Goal: Information Seeking & Learning: Learn about a topic

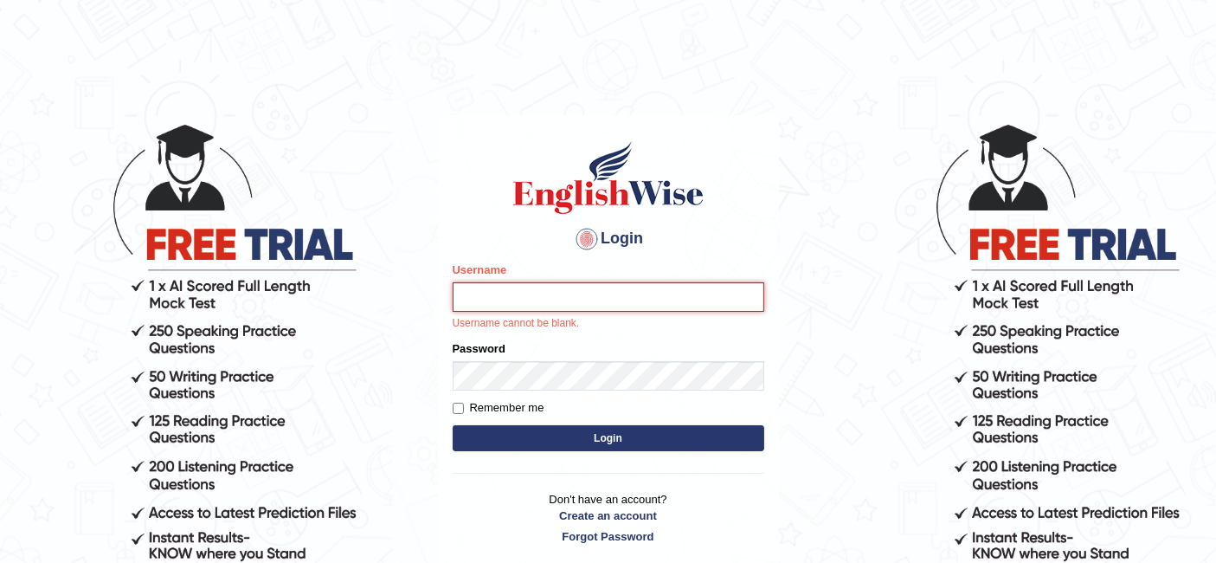
type input "Raji_S"
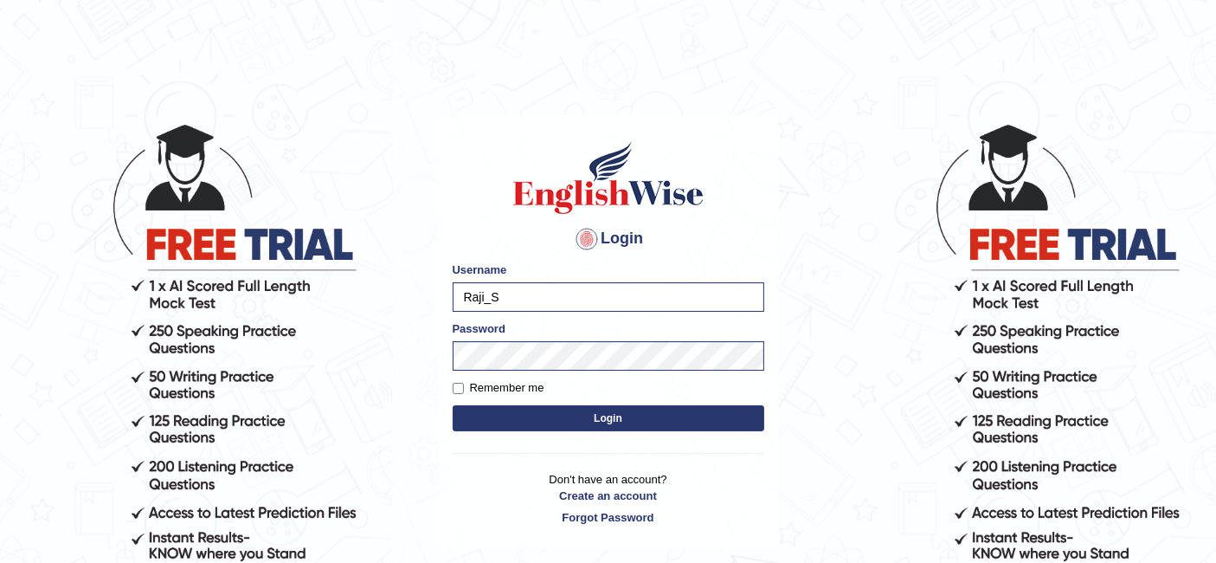
click at [654, 428] on button "Login" at bounding box center [609, 418] width 312 height 26
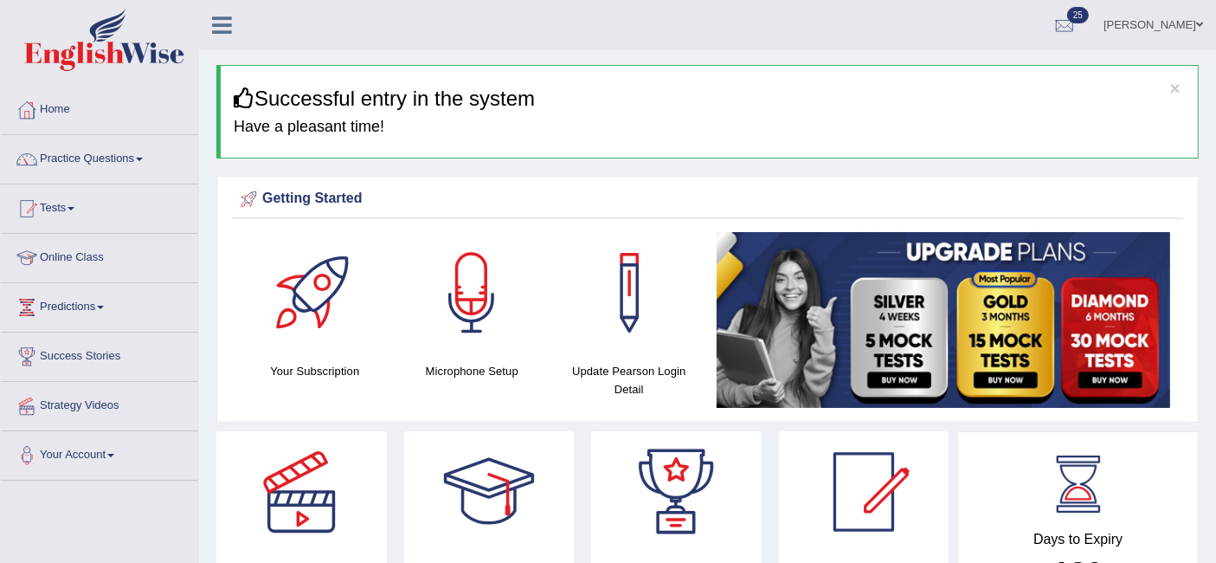
click at [131, 160] on link "Practice Questions" at bounding box center [99, 156] width 197 height 43
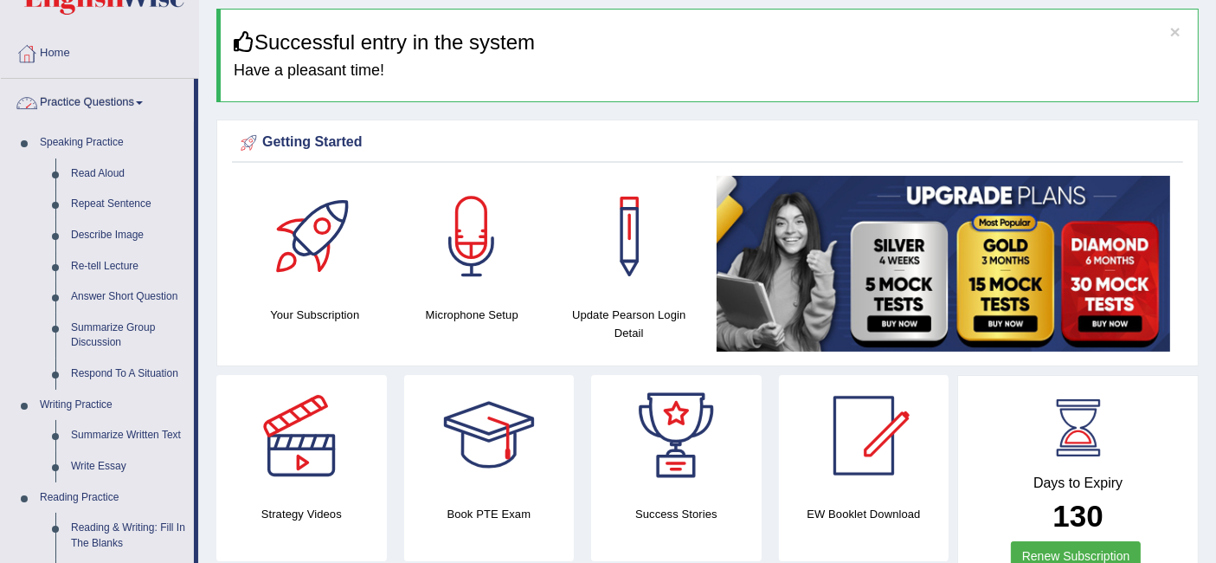
scroll to position [160, 0]
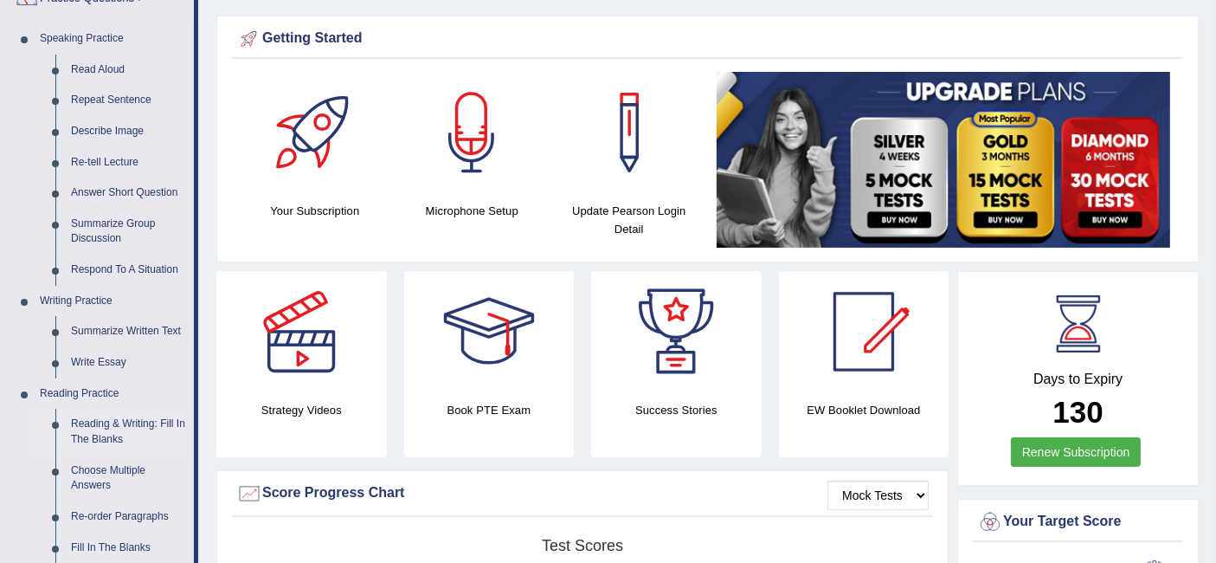
click at [129, 426] on link "Reading & Writing: Fill In The Blanks" at bounding box center [128, 431] width 131 height 46
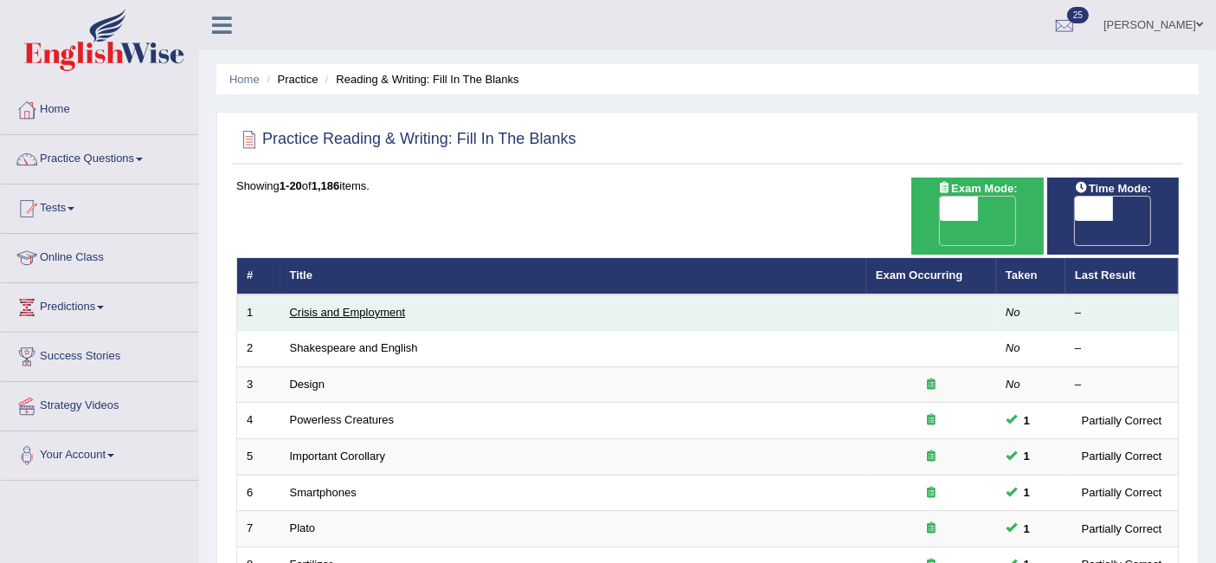
click at [357, 305] on link "Crisis and Employment" at bounding box center [348, 311] width 116 height 13
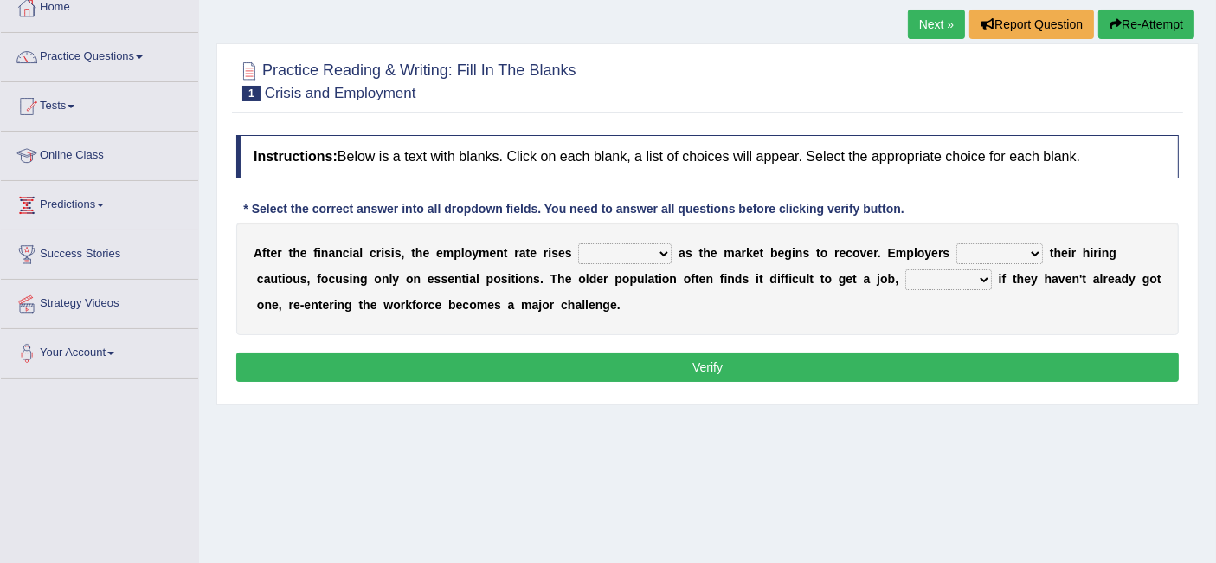
scroll to position [106, 0]
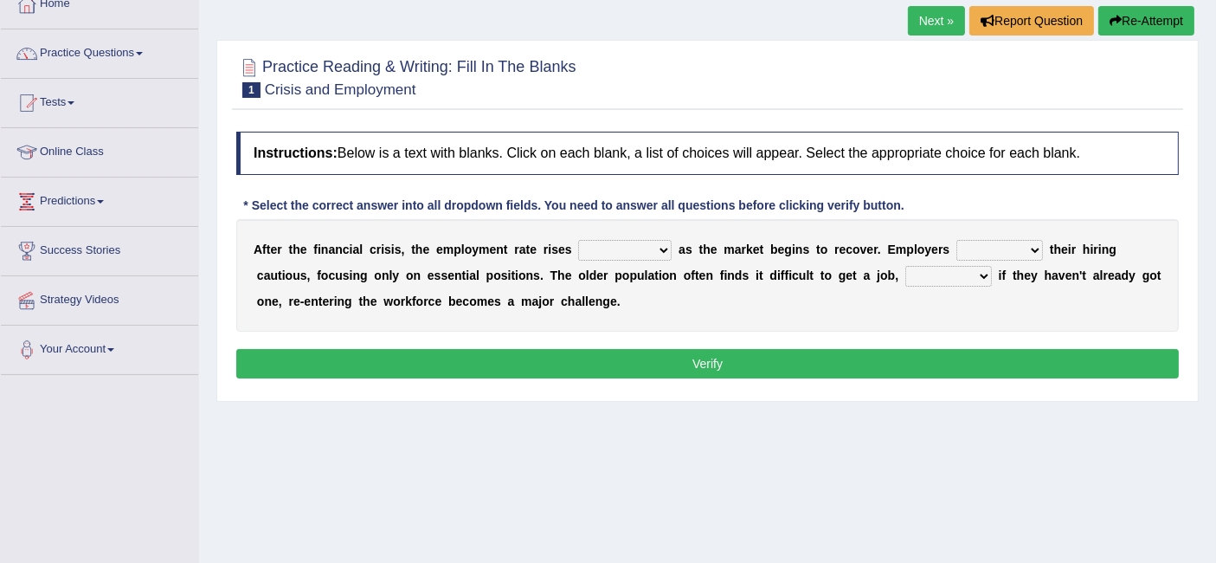
click at [637, 256] on select "normally conversely strenuously sharply" at bounding box center [624, 250] width 93 height 21
click at [607, 244] on select "normally conversely strenuously sharply" at bounding box center [624, 250] width 93 height 21
click at [1011, 251] on select "keeping kept keep are kept" at bounding box center [999, 250] width 87 height 21
click at [956, 240] on select "keeping kept keep are kept" at bounding box center [999, 250] width 87 height 21
click at [1006, 248] on select "keeping kept keep are kept" at bounding box center [999, 250] width 87 height 21
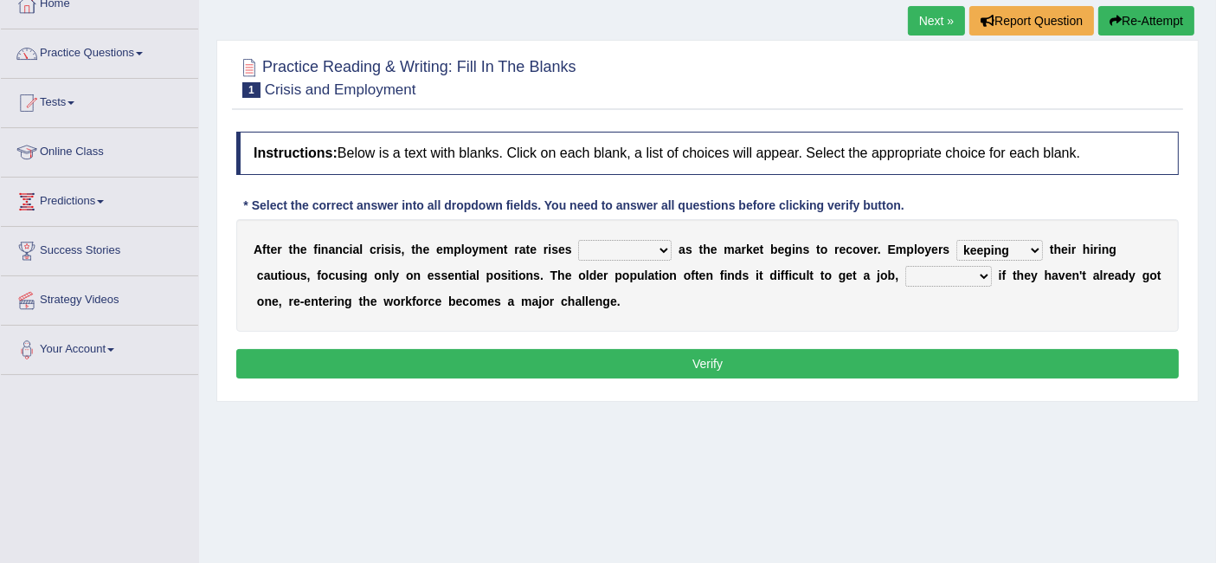
select select "keep"
click at [956, 240] on select "keeping kept keep are kept" at bounding box center [999, 250] width 87 height 21
click at [923, 270] on select "although while then because" at bounding box center [948, 276] width 87 height 21
select select "although"
click at [905, 266] on select "although while then because" at bounding box center [948, 276] width 87 height 21
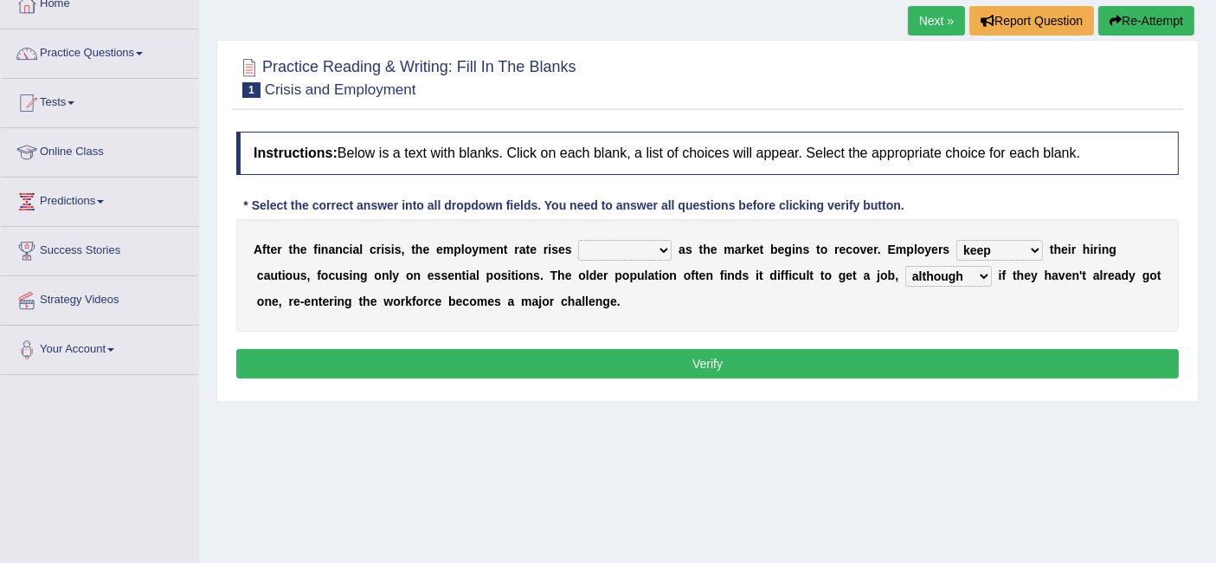
click at [659, 241] on select "normally conversely strenuously sharply" at bounding box center [624, 250] width 93 height 21
select select "conversely"
click at [578, 240] on select "normally conversely strenuously sharply" at bounding box center [624, 250] width 93 height 21
click at [672, 357] on button "Verify" at bounding box center [707, 363] width 942 height 29
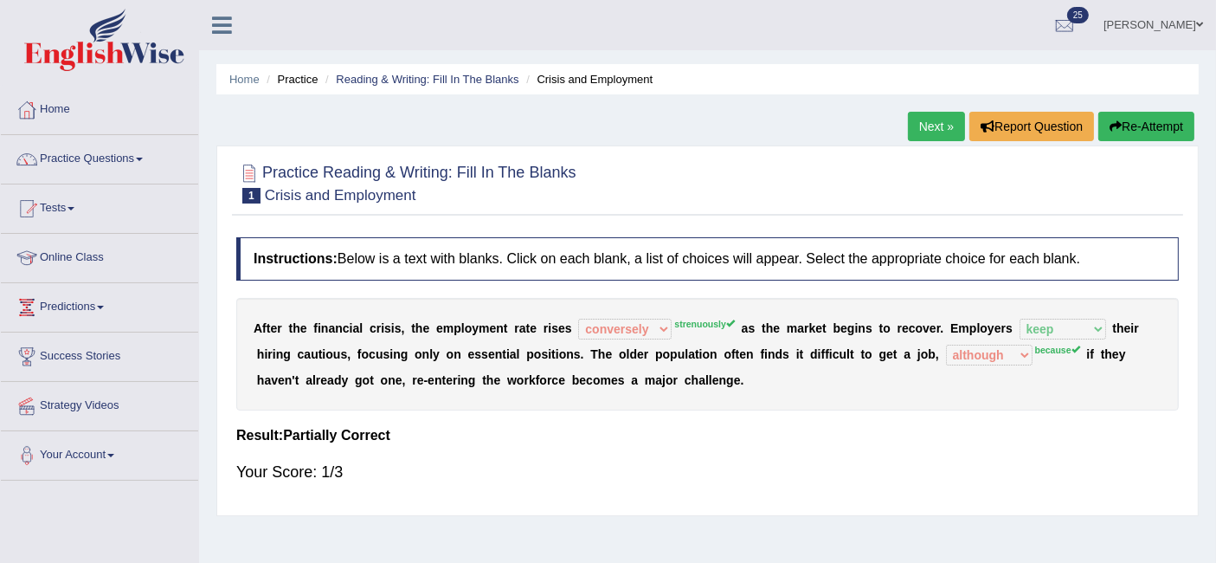
scroll to position [5, 0]
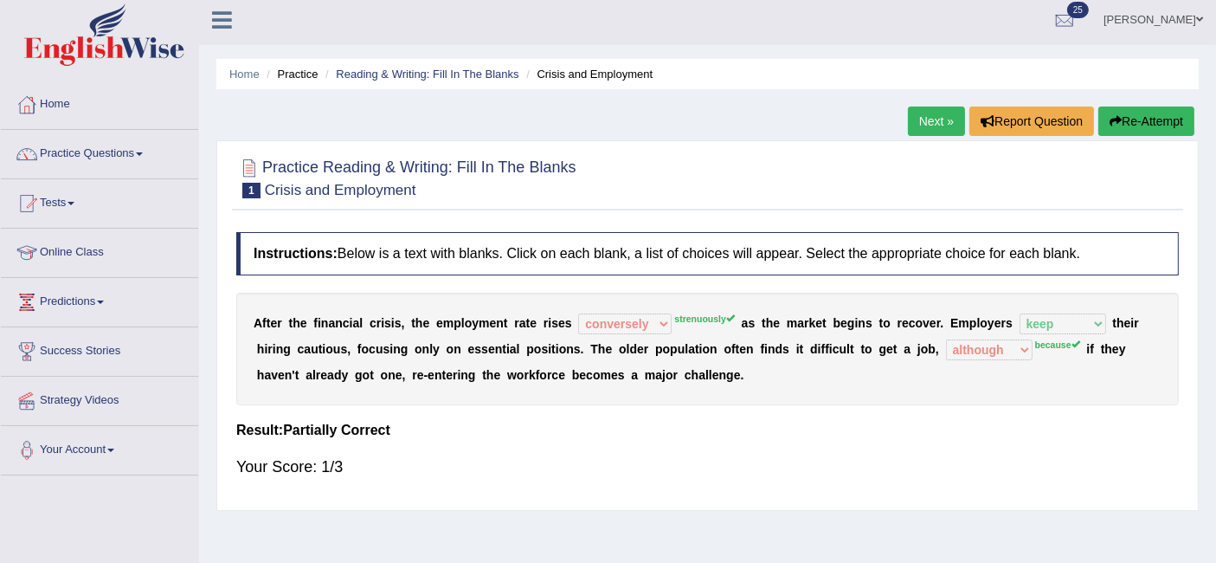
click at [936, 123] on link "Next »" at bounding box center [936, 120] width 57 height 29
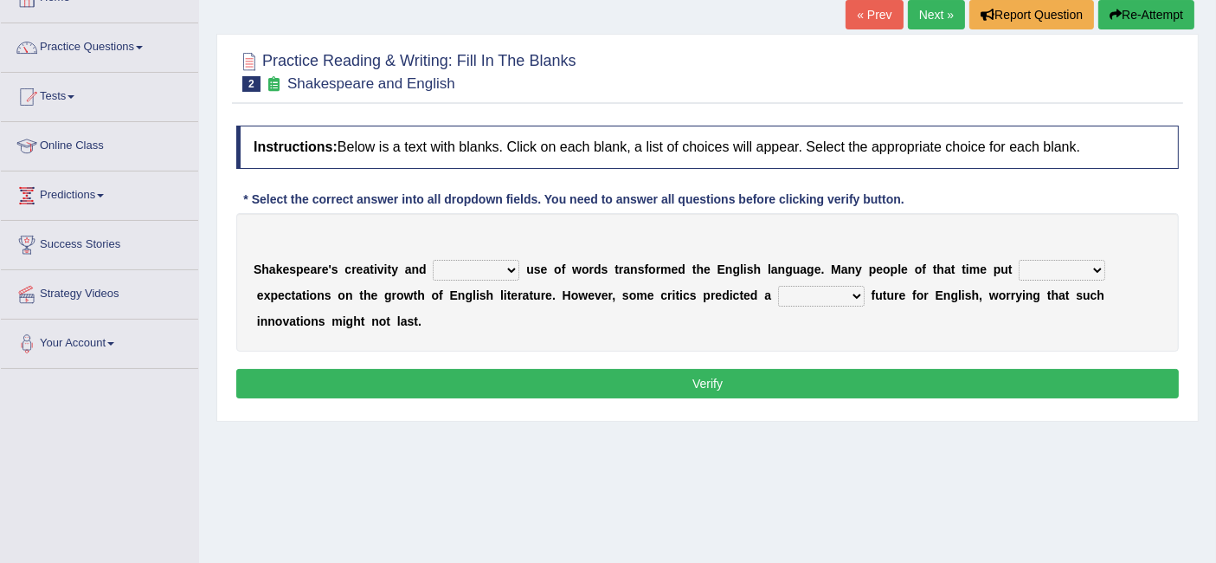
scroll to position [113, 0]
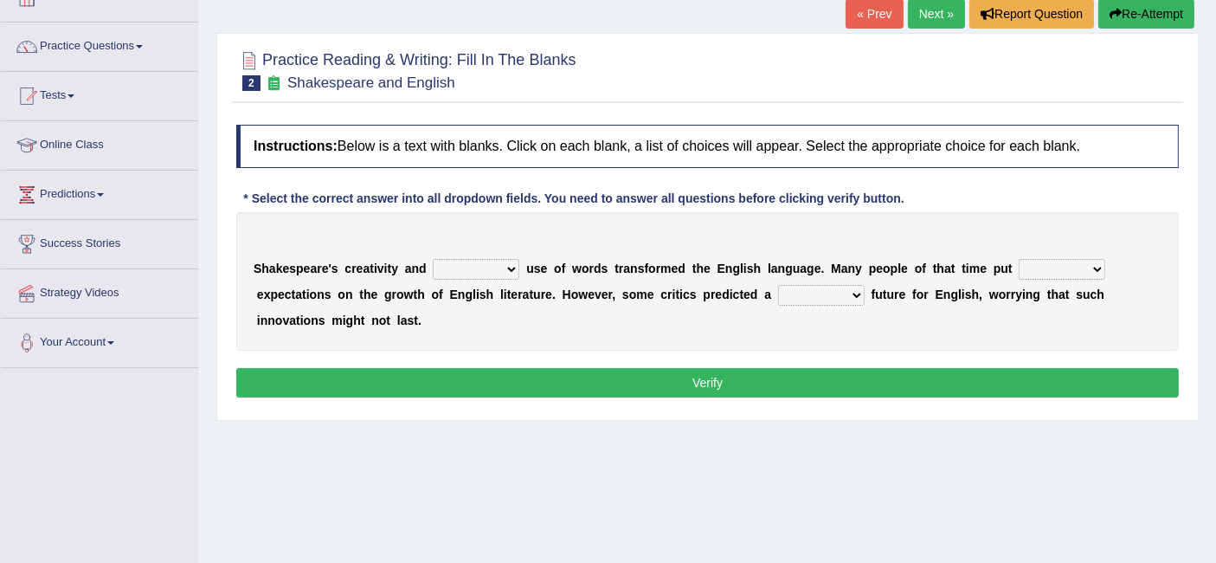
click at [508, 260] on select "idealized intensive fancied inventive" at bounding box center [476, 269] width 87 height 21
select select "intensive"
click at [433, 259] on select "idealized intensive fancied inventive" at bounding box center [476, 269] width 87 height 21
click at [1028, 260] on select "wide much high more" at bounding box center [1062, 269] width 87 height 21
select select "high"
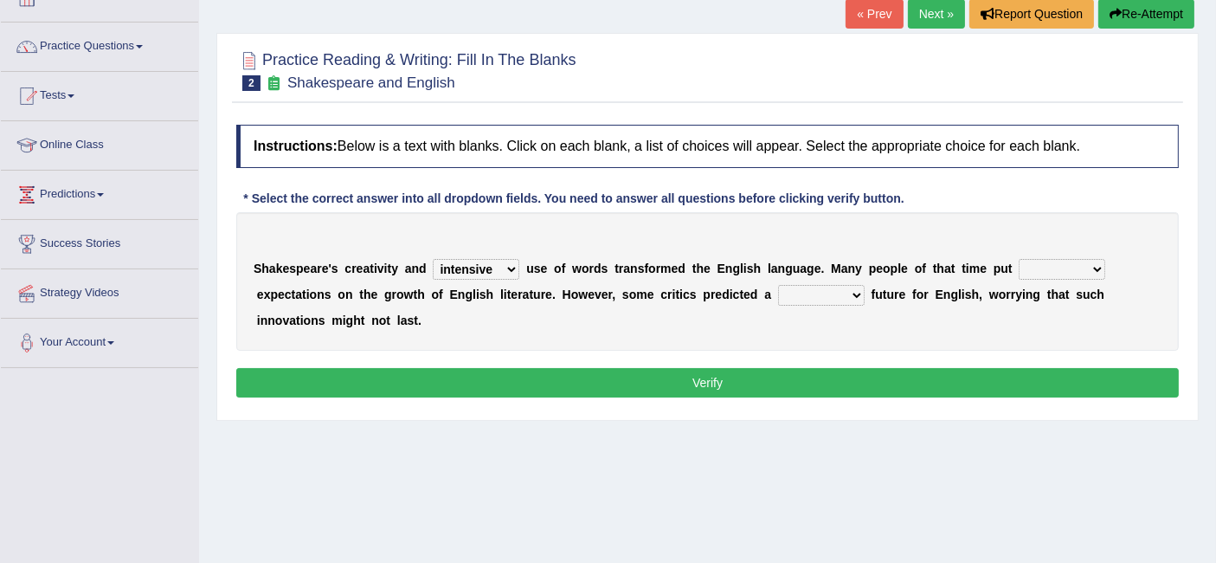
click at [1019, 259] on select "wide much high more" at bounding box center [1062, 269] width 87 height 21
click at [815, 296] on select "monetary promising irresistible daunting" at bounding box center [821, 295] width 87 height 21
select select "daunting"
click at [778, 285] on select "monetary promising irresistible daunting" at bounding box center [821, 295] width 87 height 21
click at [726, 382] on button "Verify" at bounding box center [707, 382] width 942 height 29
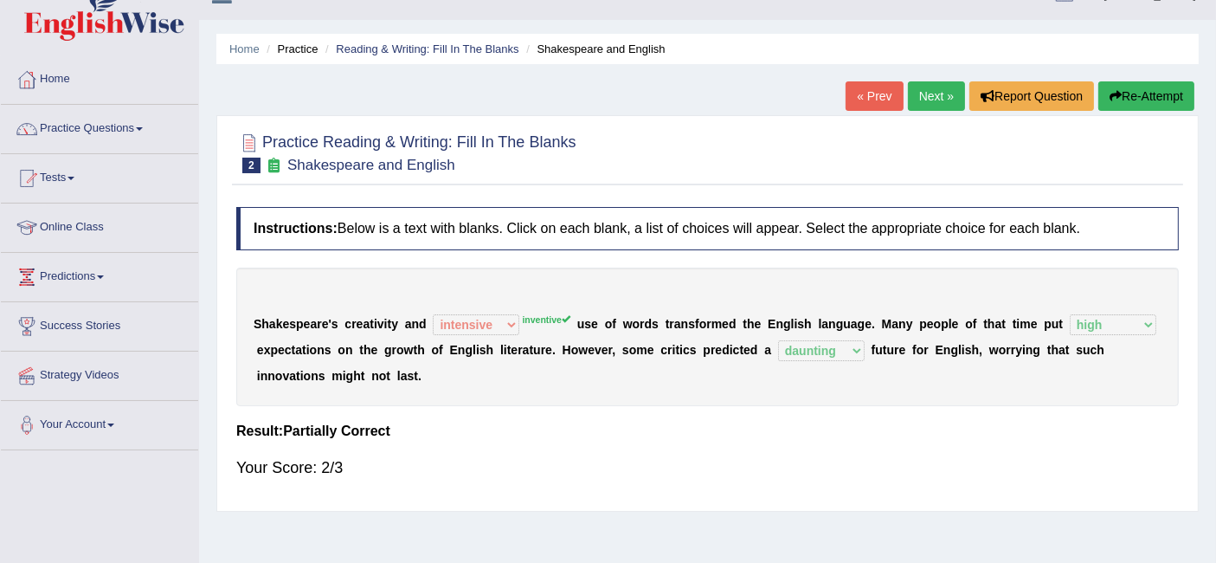
scroll to position [18, 0]
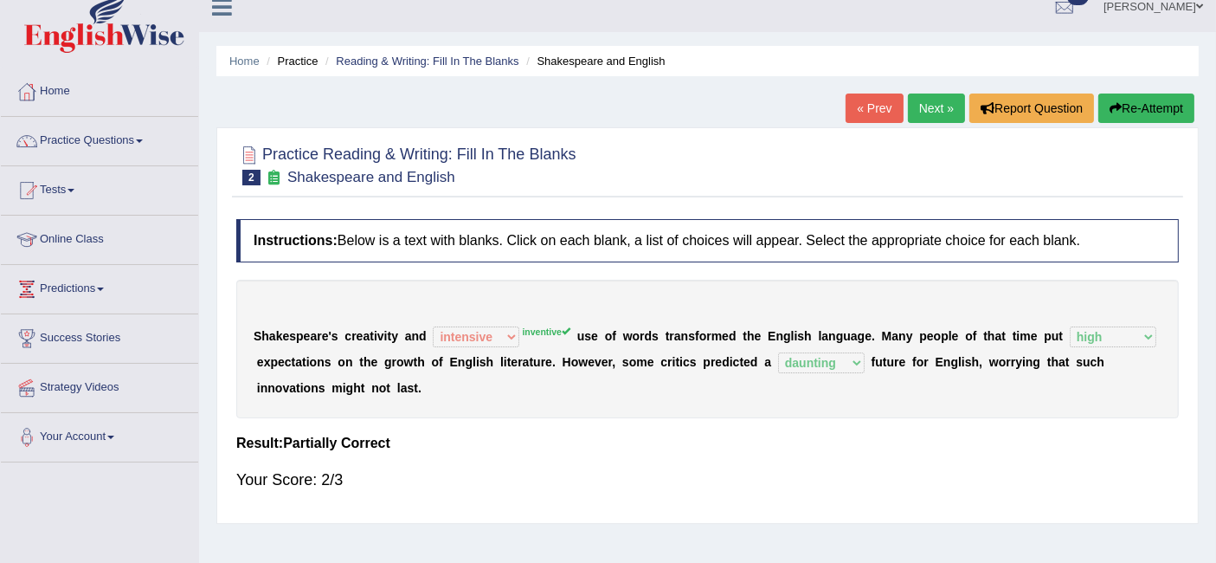
click at [917, 109] on link "Next »" at bounding box center [936, 107] width 57 height 29
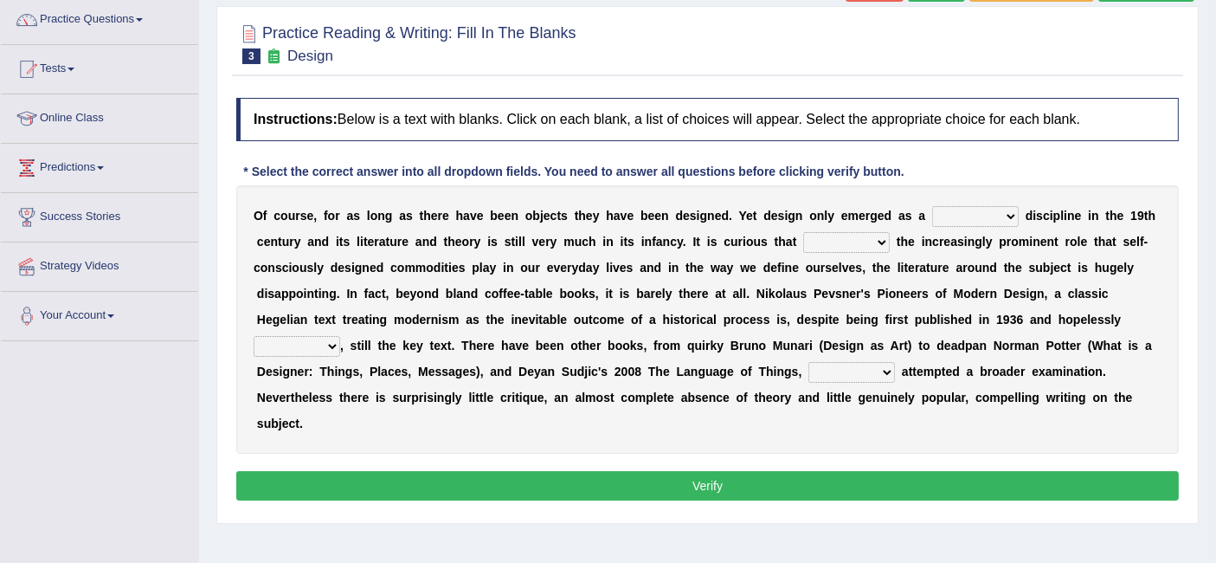
scroll to position [144, 0]
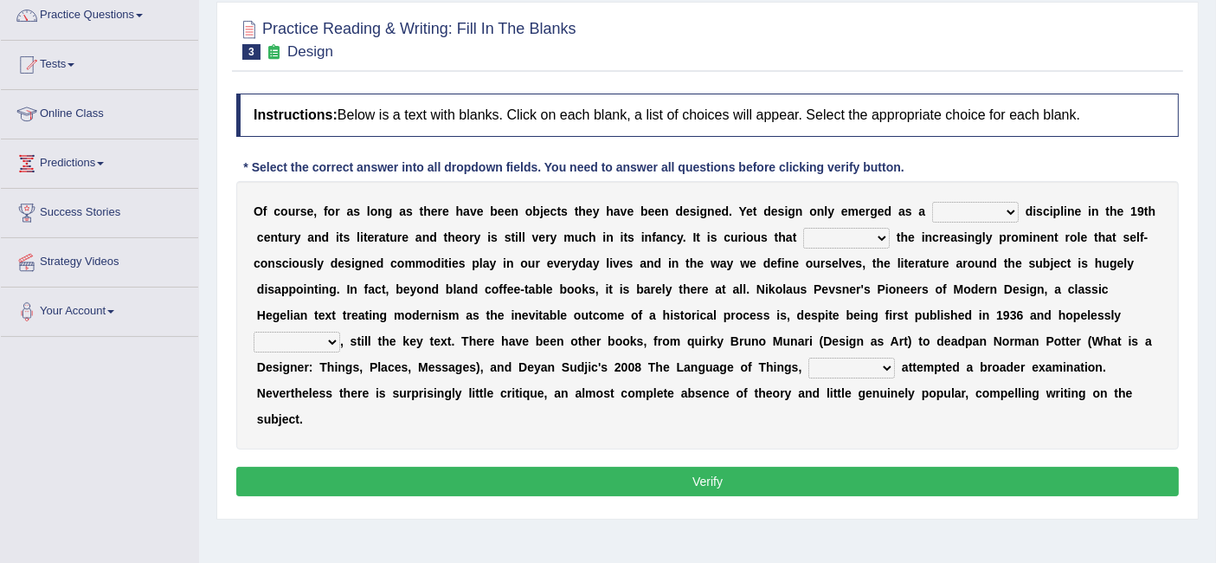
click at [979, 195] on div "O f c o u r s e , f o r a s l o n g a s t h e r e h a v e b e e n o b j e c t s…" at bounding box center [707, 315] width 942 height 268
click at [981, 202] on select "bilateral ubiquitous foremost dedicated" at bounding box center [975, 212] width 87 height 21
click at [979, 209] on select "bilateral ubiquitous foremost dedicated" at bounding box center [975, 212] width 87 height 21
click at [833, 238] on select "since despite within through" at bounding box center [846, 238] width 87 height 21
click at [803, 228] on select "since despite within through" at bounding box center [846, 238] width 87 height 21
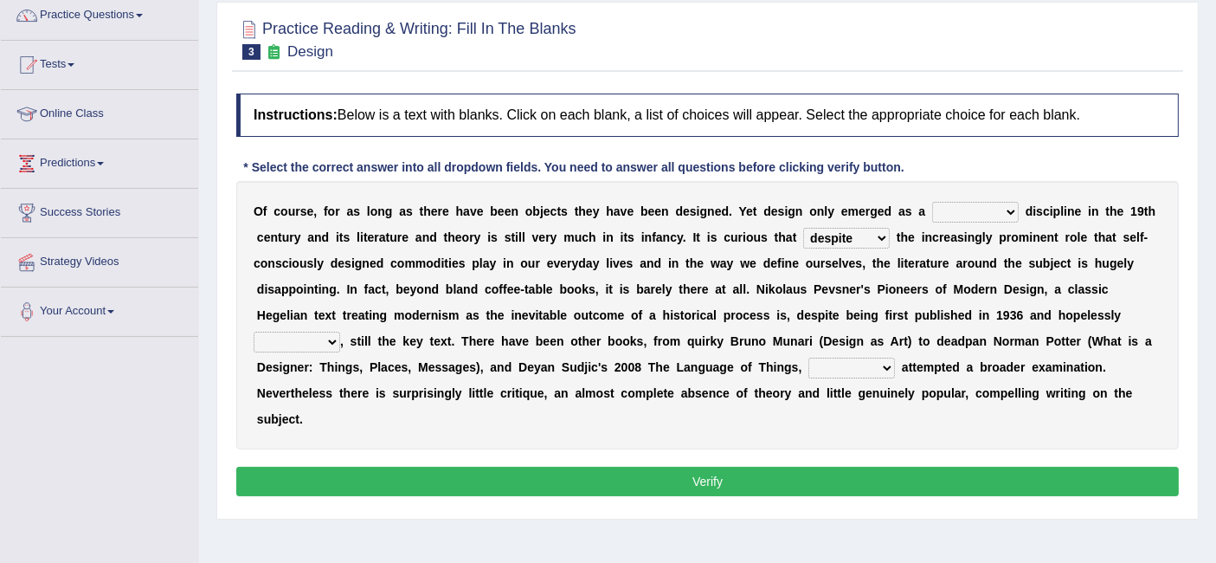
click at [882, 231] on select "since despite within through" at bounding box center [846, 238] width 87 height 21
select select "through"
click at [803, 228] on select "since despite within through" at bounding box center [846, 238] width 87 height 21
click at [293, 340] on select "dates dating date dated" at bounding box center [297, 341] width 87 height 21
select select "dates"
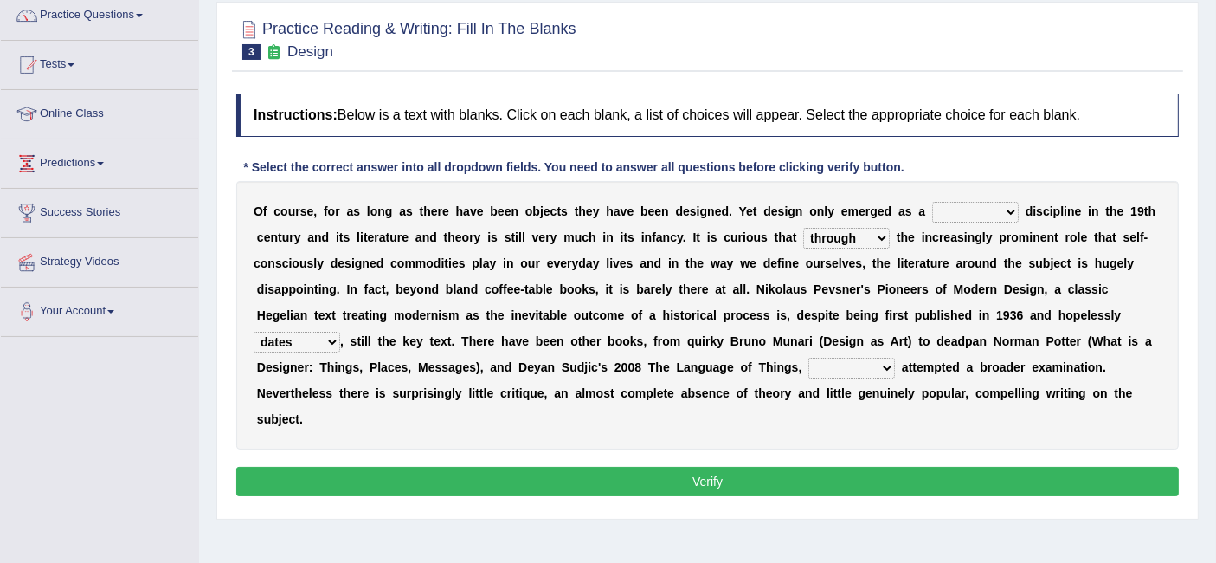
click at [254, 331] on select "dates dating date dated" at bounding box center [297, 341] width 87 height 21
click at [846, 369] on select "which then however as" at bounding box center [851, 367] width 87 height 21
select select "which"
click at [808, 357] on select "which then however as" at bounding box center [851, 367] width 87 height 21
click at [967, 202] on select "bilateral ubiquitous foremost dedicated" at bounding box center [975, 212] width 87 height 21
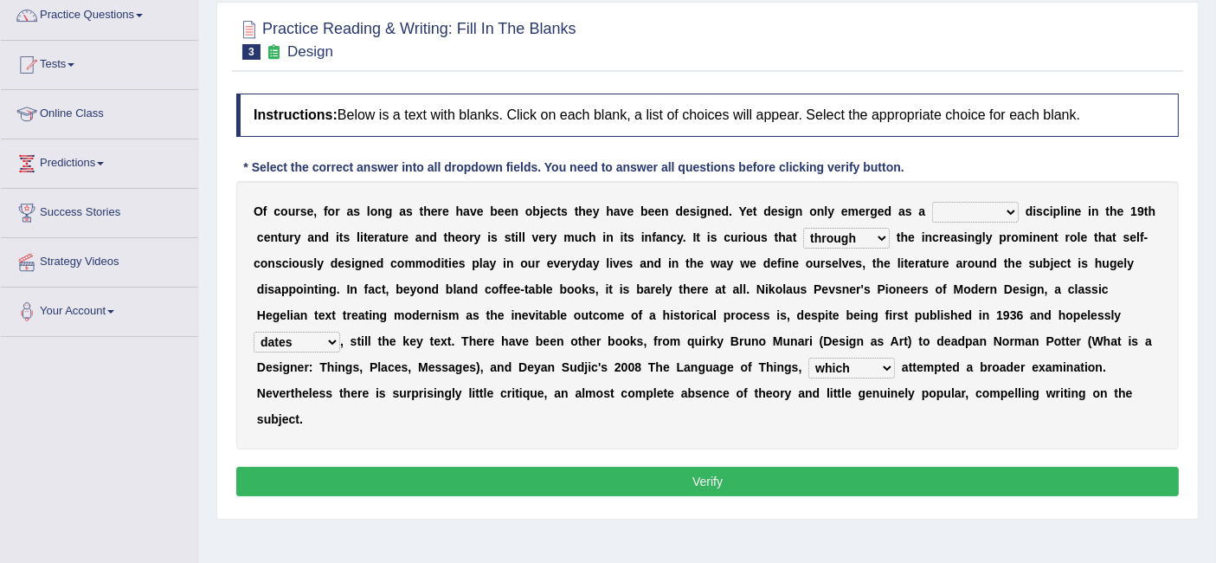
select select "ubiquitous"
click at [932, 202] on select "bilateral ubiquitous foremost dedicated" at bounding box center [975, 212] width 87 height 21
click at [870, 486] on button "Verify" at bounding box center [707, 480] width 942 height 29
